Goal: Task Accomplishment & Management: Use online tool/utility

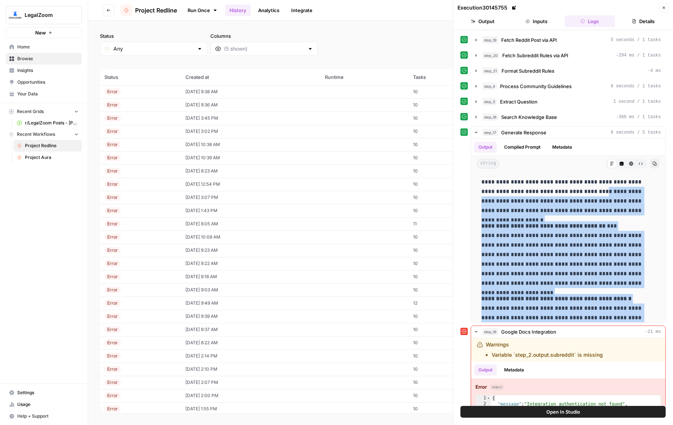
scroll to position [98, 0]
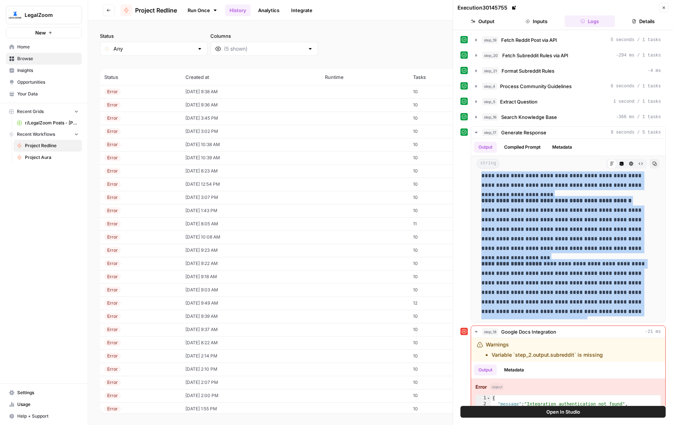
click at [109, 12] on button "Go back" at bounding box center [109, 10] width 12 height 12
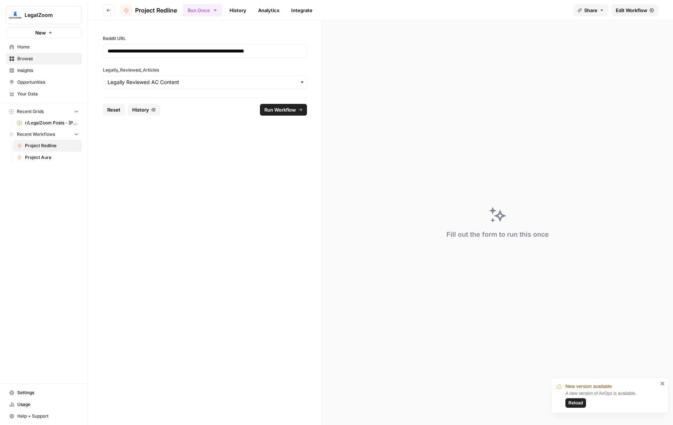
click at [32, 49] on span "Home" at bounding box center [47, 47] width 61 height 7
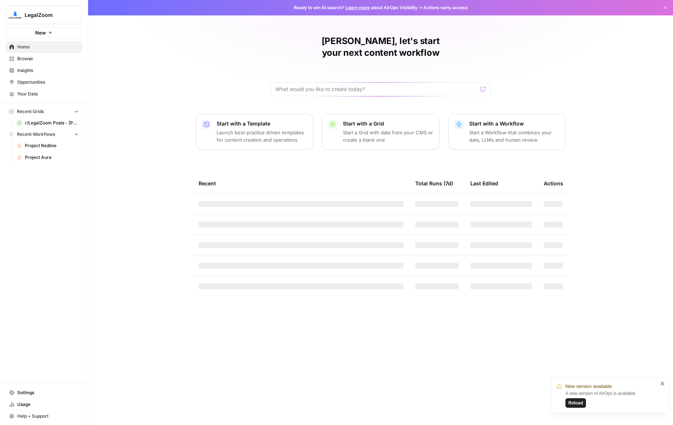
click at [31, 58] on span "Browse" at bounding box center [47, 58] width 61 height 7
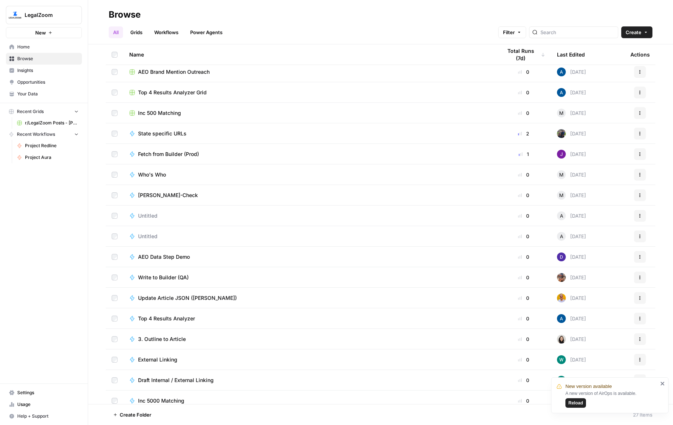
scroll to position [216, 0]
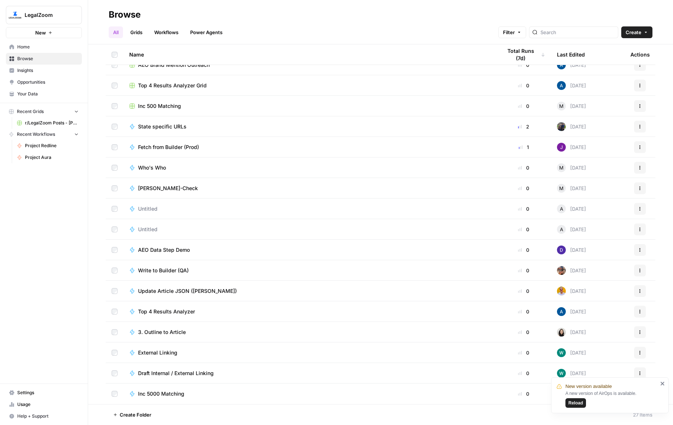
click at [53, 123] on span "r/LegalZoom Posts - [PERSON_NAME]" at bounding box center [52, 123] width 54 height 7
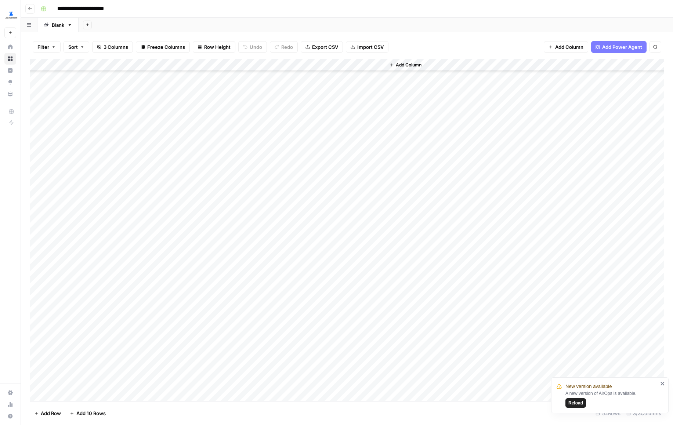
scroll to position [331, 0]
drag, startPoint x: 58, startPoint y: 72, endPoint x: 124, endPoint y: 383, distance: 317.2
click at [124, 383] on div "Add Column" at bounding box center [347, 230] width 635 height 343
drag, startPoint x: 269, startPoint y: 73, endPoint x: 294, endPoint y: 380, distance: 308.0
click at [294, 379] on div "Add Column" at bounding box center [347, 230] width 635 height 343
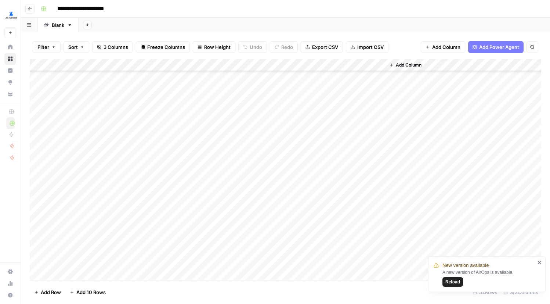
click at [230, 9] on div "**********" at bounding box center [290, 9] width 505 height 12
